Goal: Task Accomplishment & Management: Use online tool/utility

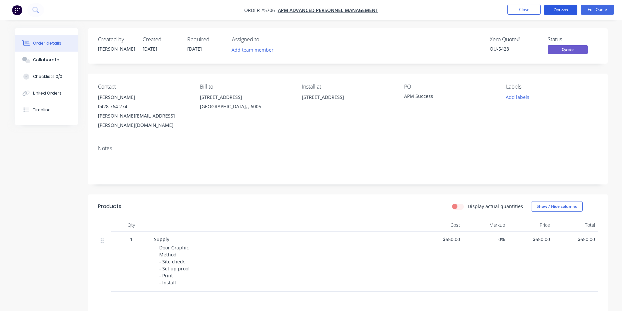
click at [567, 13] on button "Options" at bounding box center [560, 10] width 33 height 11
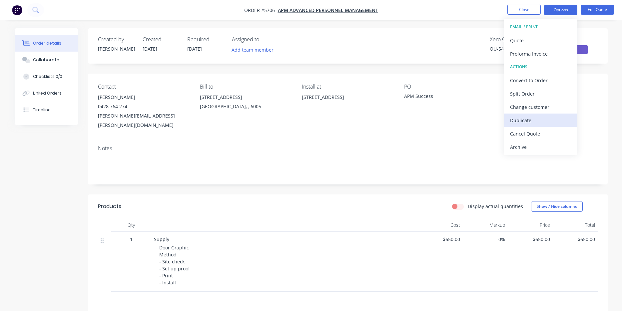
click at [543, 122] on div "Duplicate" at bounding box center [540, 121] width 61 height 10
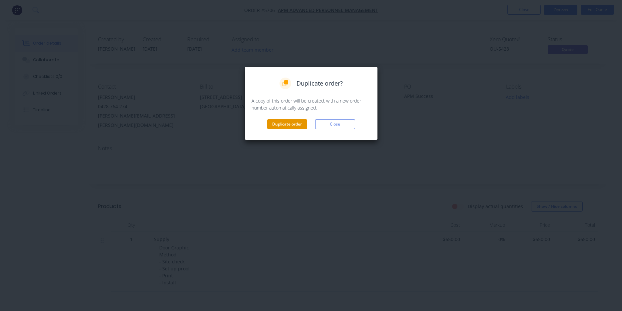
click at [286, 124] on button "Duplicate order" at bounding box center [287, 124] width 40 height 10
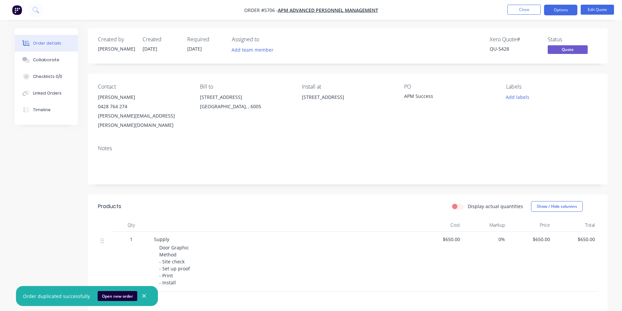
click at [422, 97] on div "APM Success" at bounding box center [445, 97] width 83 height 9
click at [524, 11] on button "Close" at bounding box center [524, 10] width 33 height 10
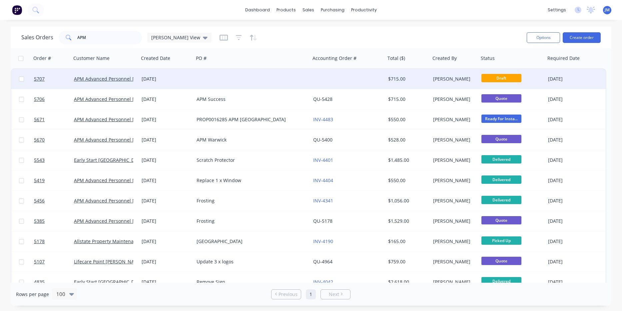
click at [317, 78] on div at bounding box center [348, 79] width 75 height 20
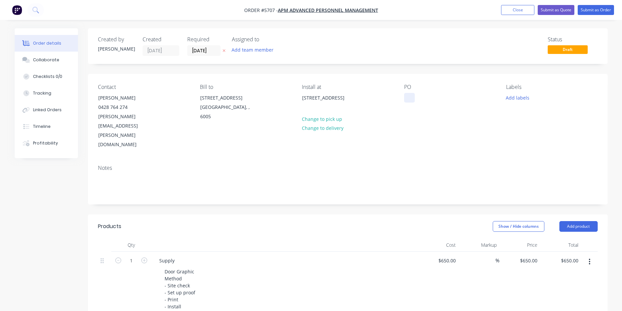
click at [409, 101] on div at bounding box center [409, 98] width 11 height 10
drag, startPoint x: 443, startPoint y: 99, endPoint x: 384, endPoint y: 98, distance: 58.3
click at [384, 98] on div "Contact [PERSON_NAME] [PHONE_NUMBER] [PERSON_NAME][EMAIL_ADDRESS][PERSON_NAME][…" at bounding box center [348, 117] width 520 height 86
copy div "APM Armadale"
click at [320, 103] on div "[STREET_ADDRESS]" at bounding box center [329, 97] width 55 height 9
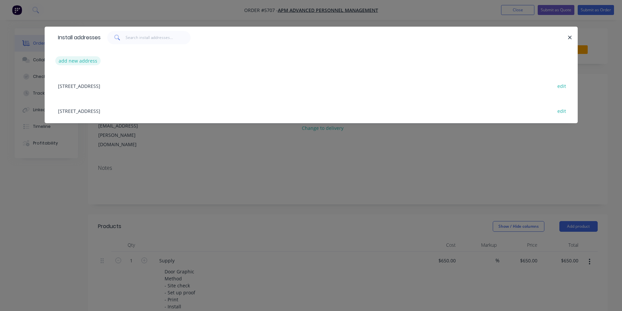
click at [92, 63] on button "add new address" at bounding box center [78, 60] width 46 height 9
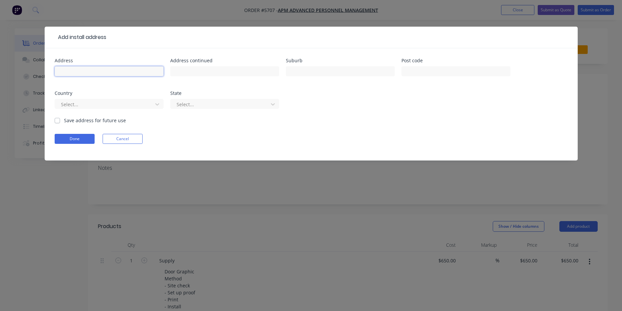
click at [91, 70] on input "text" at bounding box center [109, 71] width 109 height 10
paste input "Shop [GEOGRAPHIC_DATA] [STREET_ADDRESS]"
type input "Shop [GEOGRAPHIC_DATA] [STREET_ADDRESS]"
click at [79, 138] on button "Done" at bounding box center [75, 139] width 40 height 10
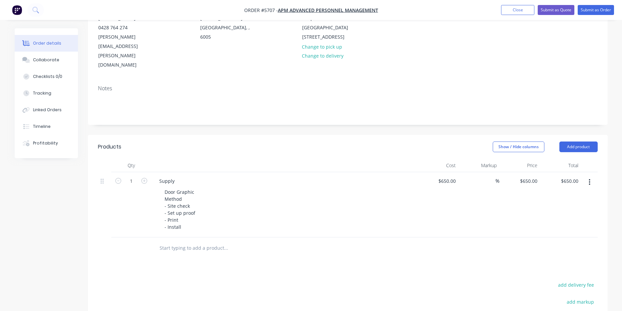
scroll to position [80, 0]
click at [442, 172] on div "650 $650.00" at bounding box center [438, 204] width 41 height 65
type input "$850.00"
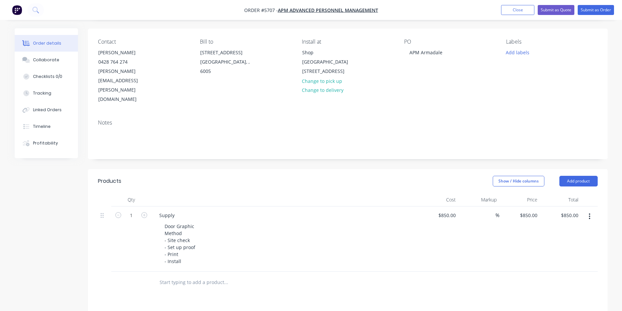
scroll to position [44, 0]
click at [195, 228] on div "Door Graphic Method - Site check - Set up proof - Print - Install" at bounding box center [180, 245] width 42 height 45
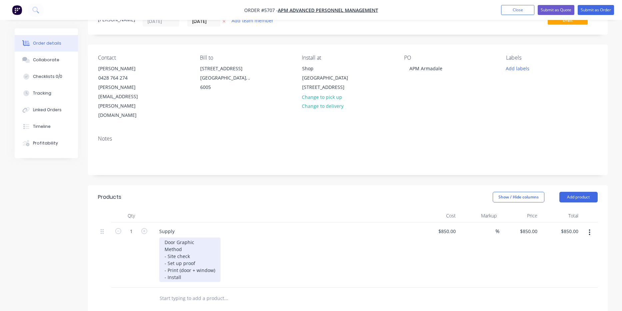
scroll to position [0, 0]
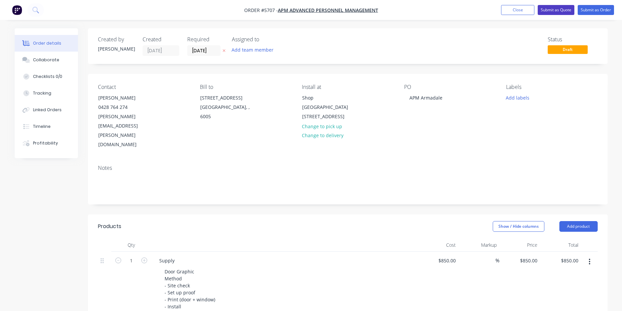
click at [554, 11] on button "Submit as Quote" at bounding box center [556, 10] width 37 height 10
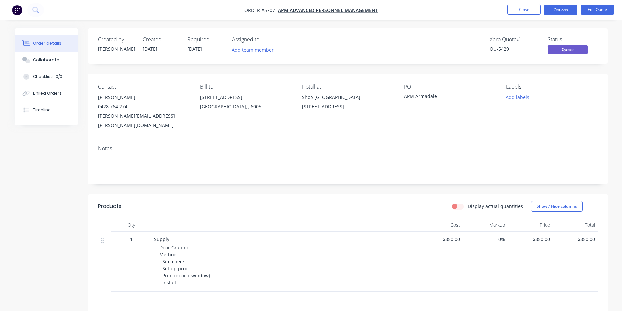
click at [554, 11] on button "Options" at bounding box center [560, 10] width 33 height 11
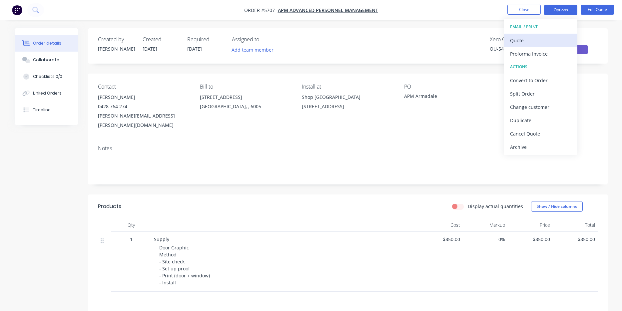
click at [546, 38] on div "Quote" at bounding box center [540, 41] width 61 height 10
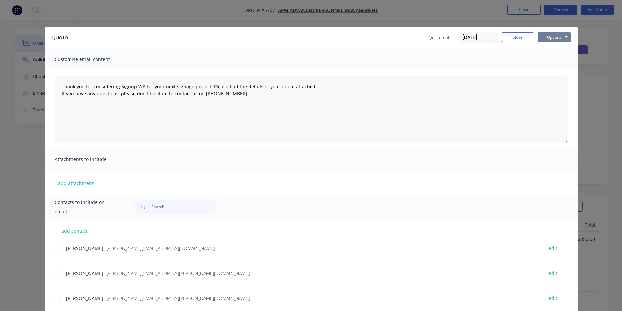
click at [559, 39] on button "Options" at bounding box center [554, 37] width 33 height 10
click at [562, 65] on button "Print" at bounding box center [559, 60] width 43 height 11
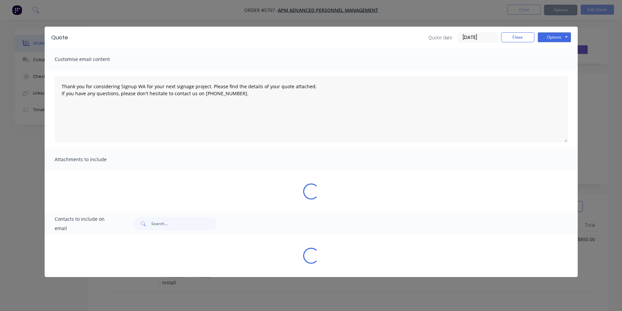
type textarea "Thank you for considering Signup WA for your next signage project. Please find …"
